Goal: Task Accomplishment & Management: Use online tool/utility

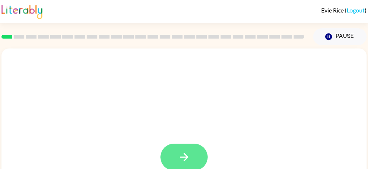
click at [182, 150] on button "button" at bounding box center [183, 157] width 47 height 27
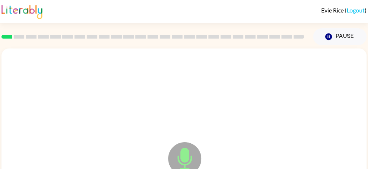
click at [182, 150] on icon "Microphone The Microphone is here when it is your turn to talk" at bounding box center [221, 168] width 110 height 55
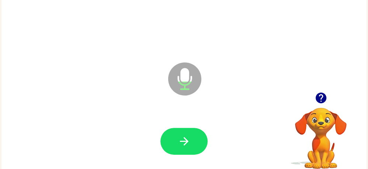
scroll to position [95, 0]
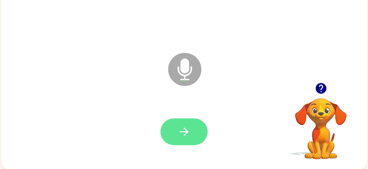
click at [204, 122] on button "button" at bounding box center [183, 132] width 47 height 27
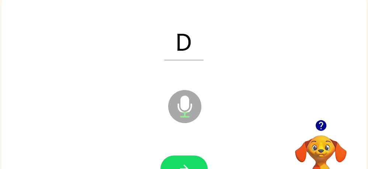
scroll to position [52, 0]
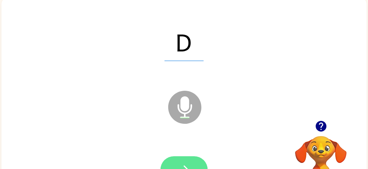
click at [189, 166] on icon "button" at bounding box center [184, 170] width 13 height 13
click at [192, 162] on button "button" at bounding box center [183, 170] width 47 height 27
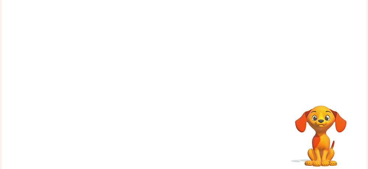
scroll to position [83, 0]
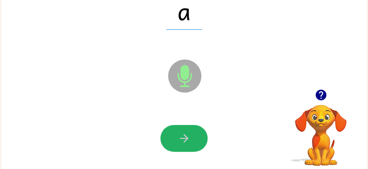
click at [192, 134] on button "button" at bounding box center [183, 138] width 47 height 27
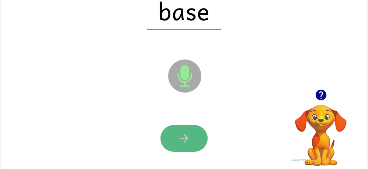
click at [192, 132] on button "button" at bounding box center [183, 138] width 47 height 27
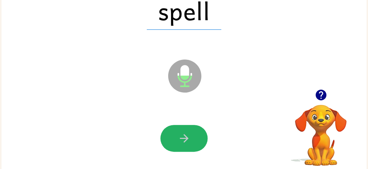
click at [192, 132] on button "button" at bounding box center [183, 138] width 47 height 27
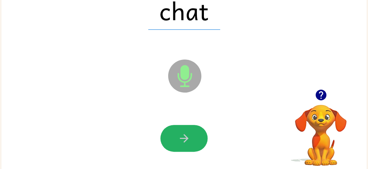
click at [192, 132] on button "button" at bounding box center [183, 138] width 47 height 27
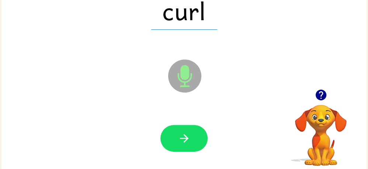
click at [192, 132] on button "button" at bounding box center [183, 138] width 47 height 27
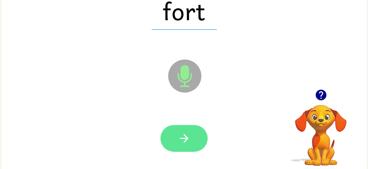
click at [193, 132] on button "button" at bounding box center [183, 138] width 47 height 27
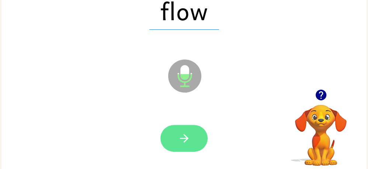
click at [184, 132] on icon "button" at bounding box center [184, 138] width 13 height 13
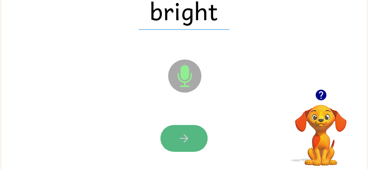
click at [184, 131] on button "button" at bounding box center [183, 138] width 47 height 27
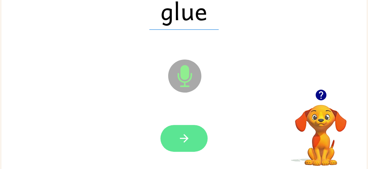
click at [176, 130] on button "button" at bounding box center [183, 138] width 47 height 27
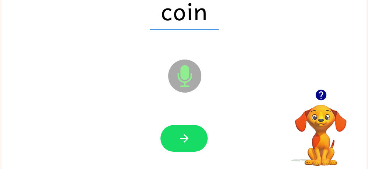
click at [176, 130] on button "button" at bounding box center [183, 138] width 47 height 27
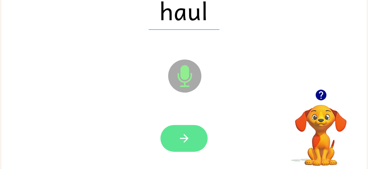
click at [172, 130] on button "button" at bounding box center [183, 138] width 47 height 27
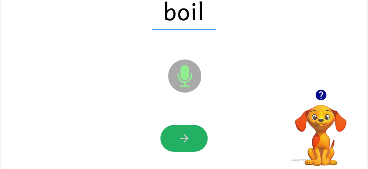
click at [172, 130] on button "button" at bounding box center [183, 138] width 47 height 27
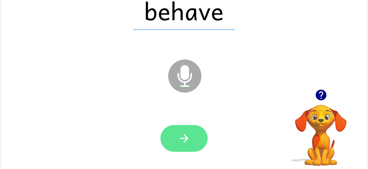
click at [173, 127] on button "button" at bounding box center [183, 138] width 47 height 27
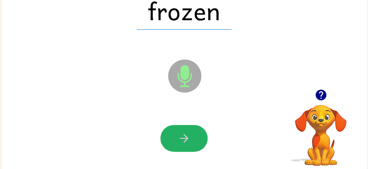
click at [173, 127] on button "button" at bounding box center [183, 138] width 47 height 27
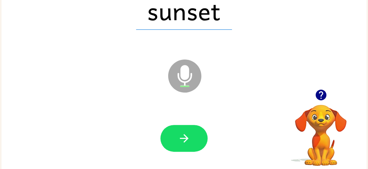
drag, startPoint x: 173, startPoint y: 127, endPoint x: 184, endPoint y: 139, distance: 15.6
click at [184, 139] on icon "button" at bounding box center [183, 138] width 8 height 8
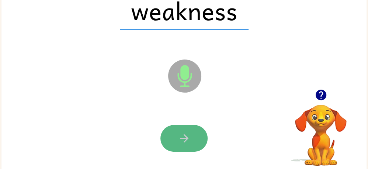
click at [176, 135] on button "button" at bounding box center [183, 138] width 47 height 27
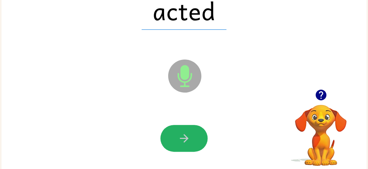
click at [176, 135] on button "button" at bounding box center [183, 138] width 47 height 27
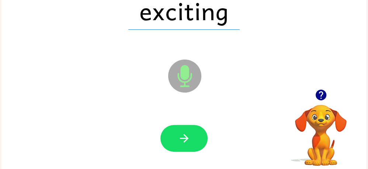
click at [176, 135] on button "button" at bounding box center [183, 138] width 47 height 27
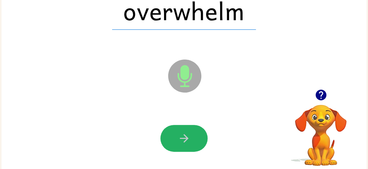
click at [176, 135] on button "button" at bounding box center [183, 138] width 47 height 27
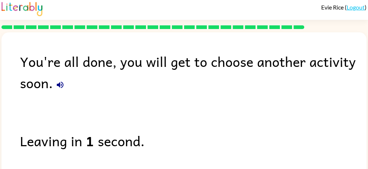
scroll to position [4, 0]
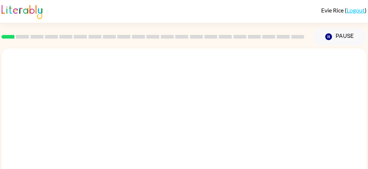
scroll to position [95, 0]
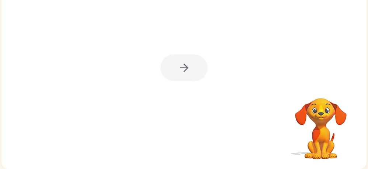
drag, startPoint x: 213, startPoint y: 62, endPoint x: 317, endPoint y: 110, distance: 115.0
click at [225, 152] on div at bounding box center [183, 64] width 365 height 210
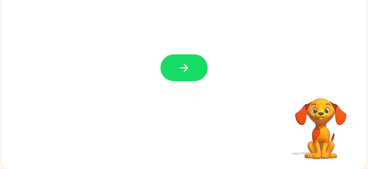
drag, startPoint x: 364, startPoint y: 137, endPoint x: 364, endPoint y: 130, distance: 7.4
click at [364, 130] on div at bounding box center [183, 64] width 365 height 210
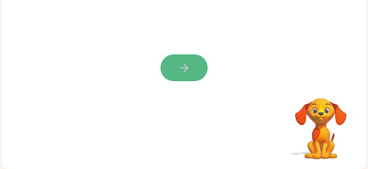
click at [192, 63] on button "button" at bounding box center [183, 68] width 47 height 27
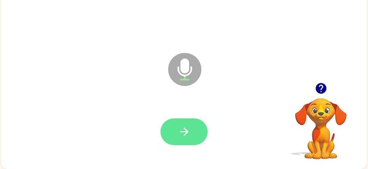
click at [183, 119] on button "button" at bounding box center [183, 132] width 47 height 27
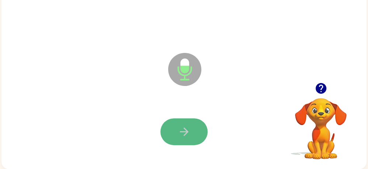
click at [183, 119] on button "button" at bounding box center [183, 132] width 47 height 27
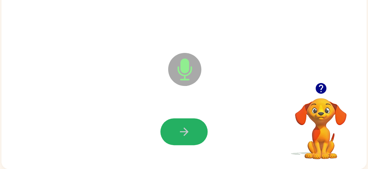
drag, startPoint x: 183, startPoint y: 119, endPoint x: 199, endPoint y: 137, distance: 24.1
click at [199, 137] on button "button" at bounding box center [183, 132] width 47 height 27
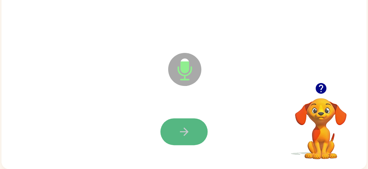
click at [198, 136] on button "button" at bounding box center [183, 132] width 47 height 27
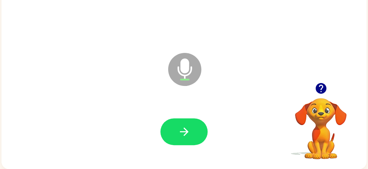
click at [198, 136] on button "button" at bounding box center [183, 132] width 47 height 27
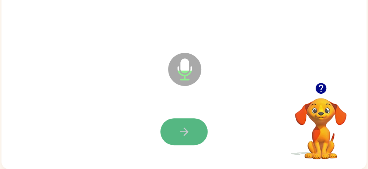
click at [182, 119] on button "button" at bounding box center [183, 132] width 47 height 27
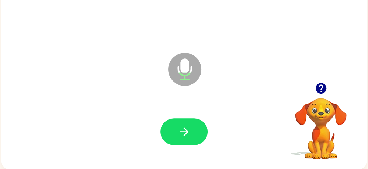
click at [182, 119] on button "button" at bounding box center [183, 132] width 47 height 27
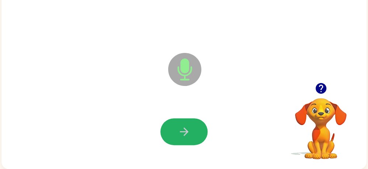
click at [182, 119] on button "button" at bounding box center [183, 132] width 47 height 27
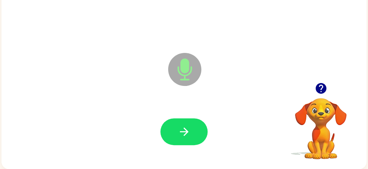
click at [182, 119] on button "button" at bounding box center [183, 132] width 47 height 27
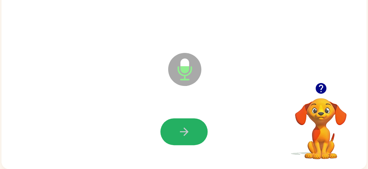
click at [182, 119] on button "button" at bounding box center [183, 132] width 47 height 27
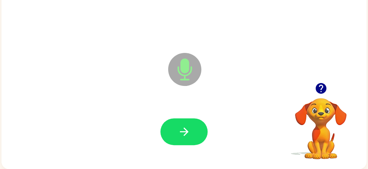
click at [178, 119] on button "button" at bounding box center [183, 132] width 47 height 27
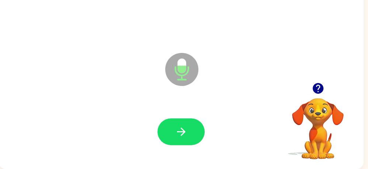
scroll to position [0, 0]
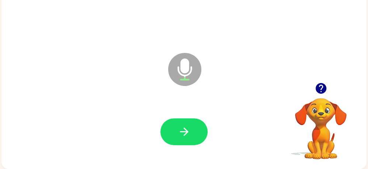
click at [323, 85] on icon "button" at bounding box center [320, 88] width 11 height 11
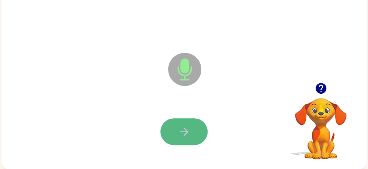
click at [174, 127] on button "button" at bounding box center [183, 132] width 47 height 27
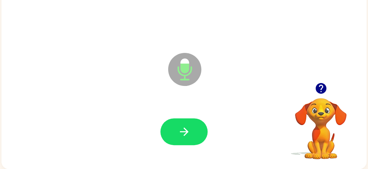
click at [174, 127] on button "button" at bounding box center [183, 132] width 47 height 27
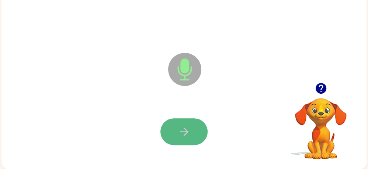
click at [178, 126] on icon "button" at bounding box center [184, 132] width 13 height 13
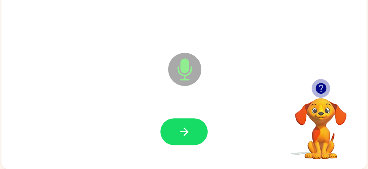
click at [315, 82] on icon "button" at bounding box center [320, 88] width 13 height 13
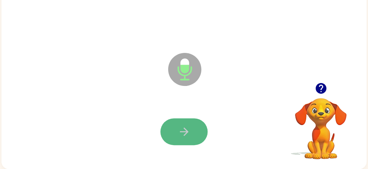
click at [185, 126] on icon "button" at bounding box center [184, 132] width 13 height 13
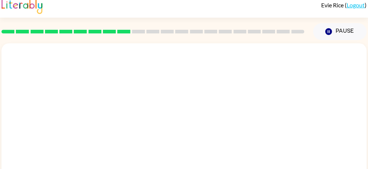
scroll to position [95, 0]
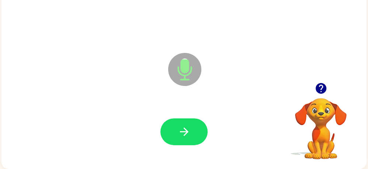
click at [157, 130] on div at bounding box center [184, 132] width 350 height 60
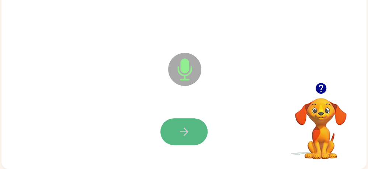
click at [190, 126] on icon "button" at bounding box center [184, 132] width 13 height 13
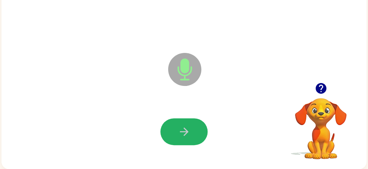
drag, startPoint x: 190, startPoint y: 122, endPoint x: 186, endPoint y: 116, distance: 7.1
click at [186, 119] on button "button" at bounding box center [183, 132] width 47 height 27
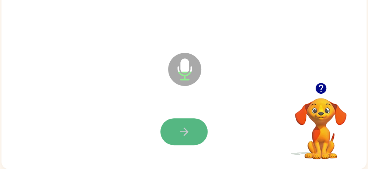
click at [187, 119] on button "button" at bounding box center [183, 132] width 47 height 27
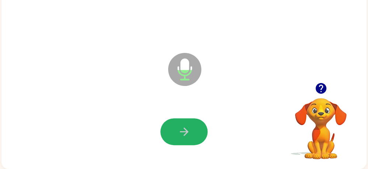
click at [178, 126] on icon "button" at bounding box center [184, 132] width 13 height 13
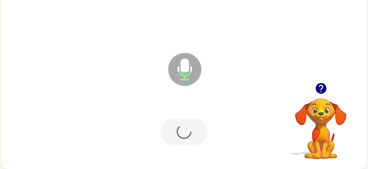
click at [177, 120] on div at bounding box center [183, 132] width 47 height 27
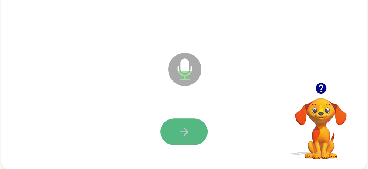
click at [178, 126] on icon "button" at bounding box center [184, 132] width 13 height 13
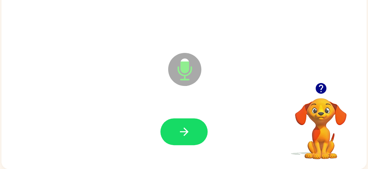
click at [178, 126] on icon "button" at bounding box center [184, 132] width 13 height 13
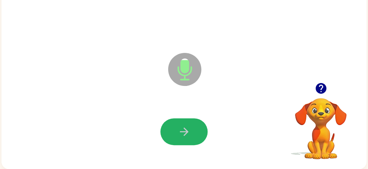
click at [178, 126] on icon "button" at bounding box center [184, 132] width 13 height 13
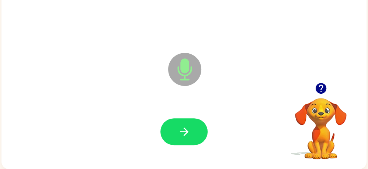
click at [178, 126] on icon "button" at bounding box center [184, 132] width 13 height 13
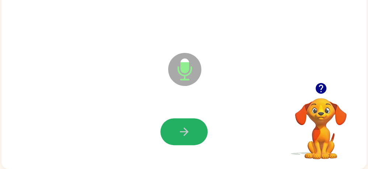
click at [178, 126] on icon "button" at bounding box center [184, 132] width 13 height 13
drag, startPoint x: 178, startPoint y: 122, endPoint x: 166, endPoint y: 122, distance: 12.2
click at [166, 122] on button "button" at bounding box center [183, 132] width 47 height 27
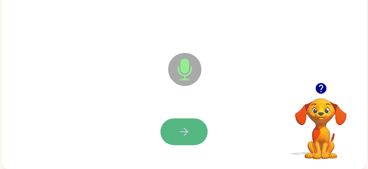
click at [166, 122] on button "button" at bounding box center [183, 132] width 47 height 27
click at [186, 126] on icon "button" at bounding box center [184, 132] width 13 height 13
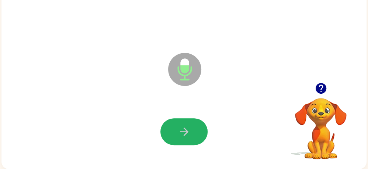
click at [186, 126] on icon "button" at bounding box center [184, 132] width 13 height 13
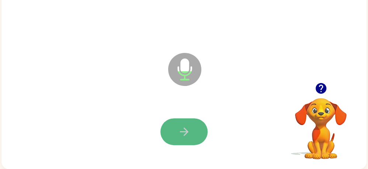
click at [191, 124] on button "button" at bounding box center [183, 132] width 47 height 27
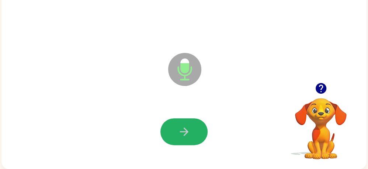
click at [191, 124] on button "button" at bounding box center [183, 132] width 47 height 27
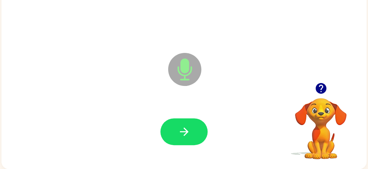
click at [191, 124] on button "button" at bounding box center [183, 132] width 47 height 27
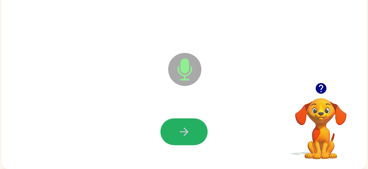
click at [191, 124] on button "button" at bounding box center [183, 132] width 47 height 27
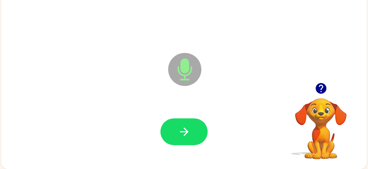
click at [191, 124] on button "button" at bounding box center [183, 132] width 47 height 27
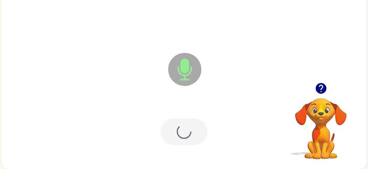
click at [190, 121] on div at bounding box center [183, 132] width 47 height 27
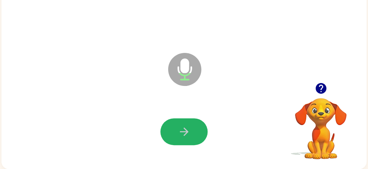
drag, startPoint x: 191, startPoint y: 120, endPoint x: 187, endPoint y: 119, distance: 3.8
click at [187, 119] on button "button" at bounding box center [183, 132] width 47 height 27
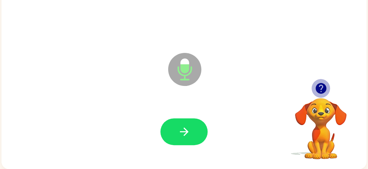
click at [318, 83] on icon "button" at bounding box center [320, 88] width 11 height 11
click at [321, 83] on icon "button" at bounding box center [320, 88] width 11 height 11
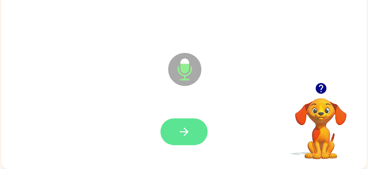
click at [184, 128] on icon "button" at bounding box center [183, 132] width 8 height 8
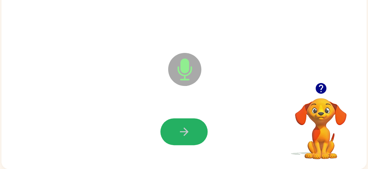
drag, startPoint x: 184, startPoint y: 127, endPoint x: 133, endPoint y: 166, distance: 64.3
click at [133, 166] on div "Evie Rice ( Logout ) Pause Pause Microphone The Microphone is here when it is y…" at bounding box center [184, 39] width 368 height 259
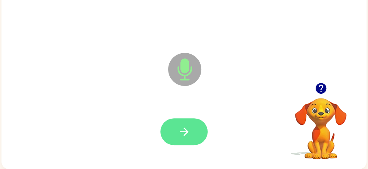
click at [192, 123] on button "button" at bounding box center [183, 132] width 47 height 27
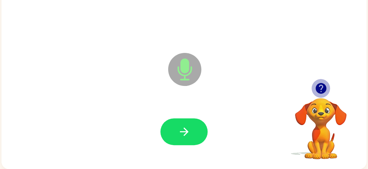
click at [317, 83] on icon "button" at bounding box center [320, 88] width 11 height 11
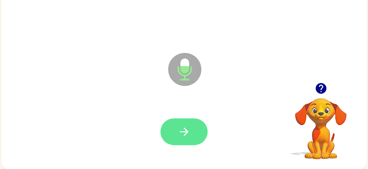
click at [178, 132] on icon "button" at bounding box center [184, 132] width 13 height 13
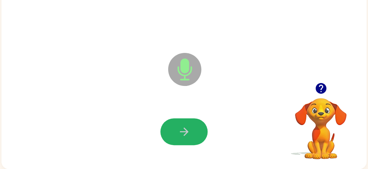
click at [178, 132] on icon "button" at bounding box center [184, 132] width 13 height 13
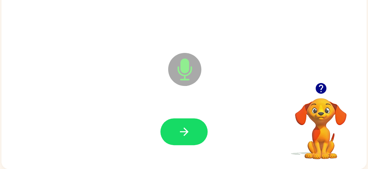
drag, startPoint x: 178, startPoint y: 132, endPoint x: 136, endPoint y: 145, distance: 43.6
click at [136, 145] on div at bounding box center [184, 132] width 350 height 60
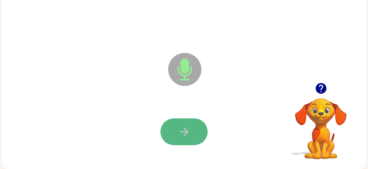
click at [189, 133] on button "button" at bounding box center [183, 132] width 47 height 27
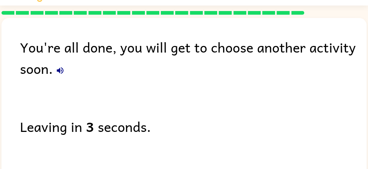
scroll to position [0, 0]
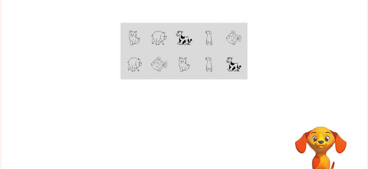
scroll to position [64, 0]
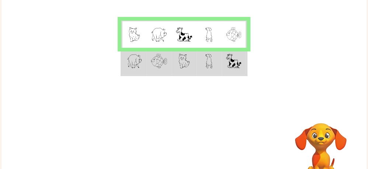
click at [236, 67] on img at bounding box center [233, 61] width 15 height 15
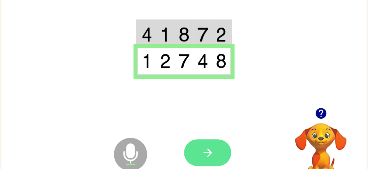
click at [204, 150] on icon "button" at bounding box center [207, 153] width 13 height 13
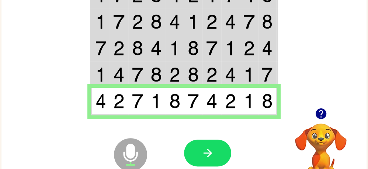
scroll to position [74, 0]
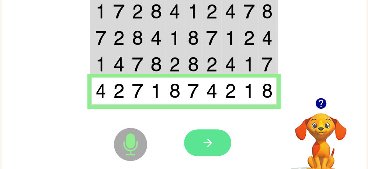
click at [216, 146] on button "button" at bounding box center [207, 143] width 47 height 27
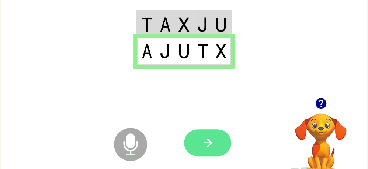
click at [206, 140] on icon "button" at bounding box center [207, 143] width 13 height 13
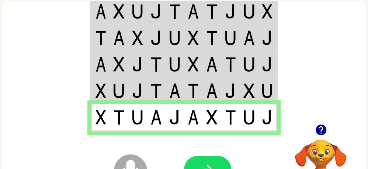
scroll to position [48, 0]
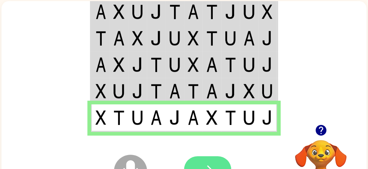
click at [207, 162] on button "button" at bounding box center [207, 170] width 47 height 27
